Goal: Find specific page/section: Find specific page/section

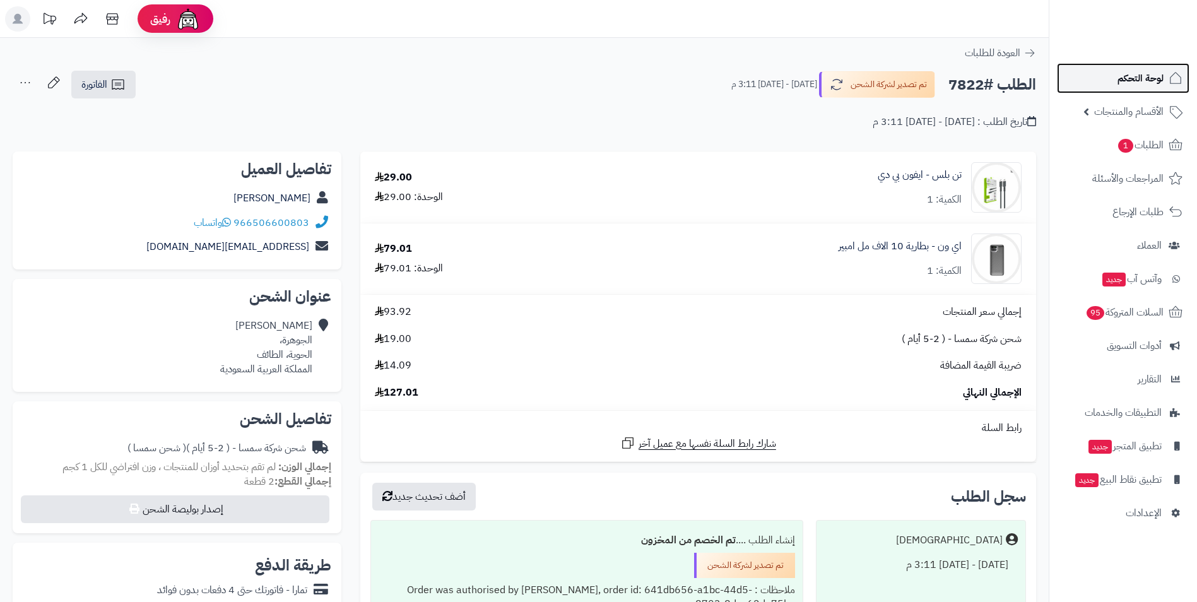
click at [1145, 84] on span "لوحة التحكم" at bounding box center [1140, 78] width 46 height 18
